Goal: Transaction & Acquisition: Purchase product/service

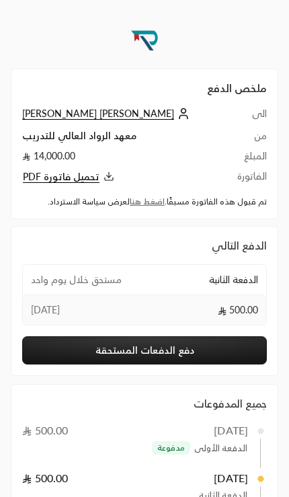
click at [143, 205] on link "اضغط هنا" at bounding box center [147, 201] width 35 height 10
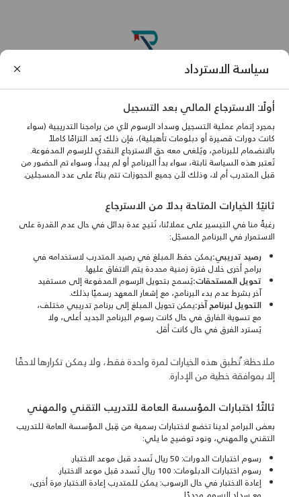
click at [12, 62] on button "Close" at bounding box center [17, 69] width 14 height 14
